Goal: Information Seeking & Learning: Find specific page/section

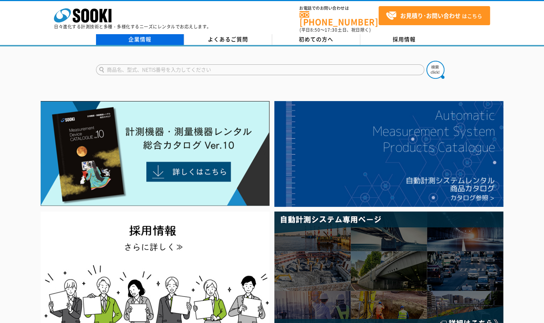
click at [106, 34] on link "企業情報" at bounding box center [140, 39] width 88 height 11
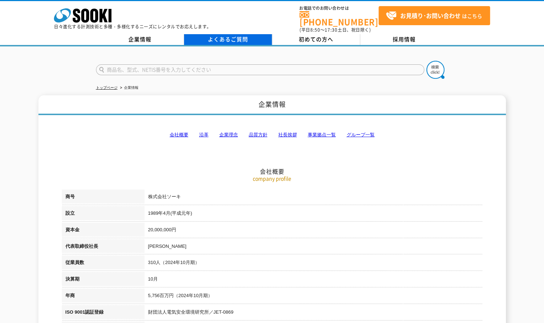
click at [237, 34] on link "よくあるご質問" at bounding box center [228, 39] width 88 height 11
